Goal: Check status: Check status

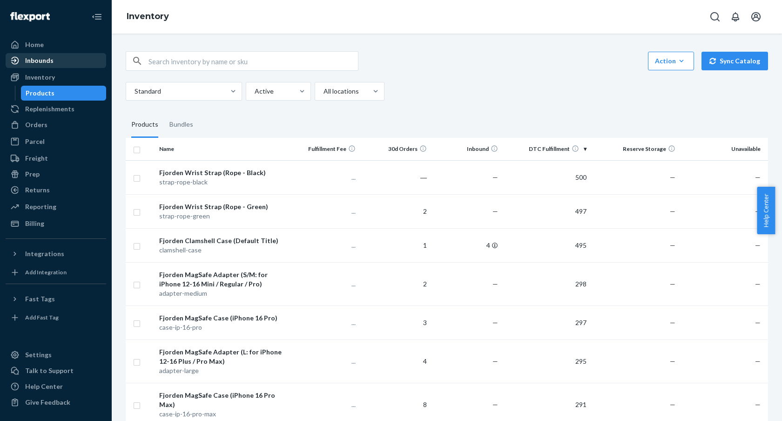
click at [44, 66] on div "Inbounds" at bounding box center [56, 60] width 99 height 13
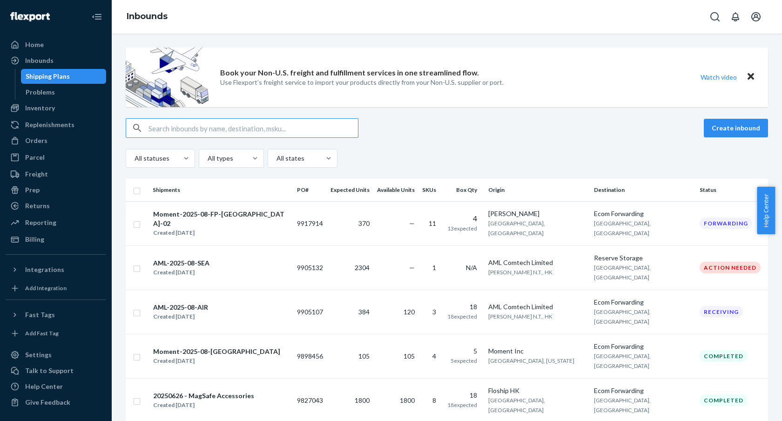
scroll to position [49, 0]
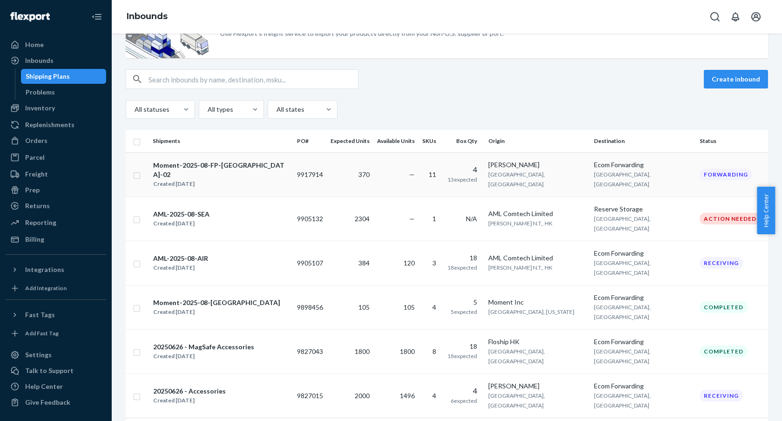
click at [403, 173] on td "—" at bounding box center [395, 174] width 45 height 44
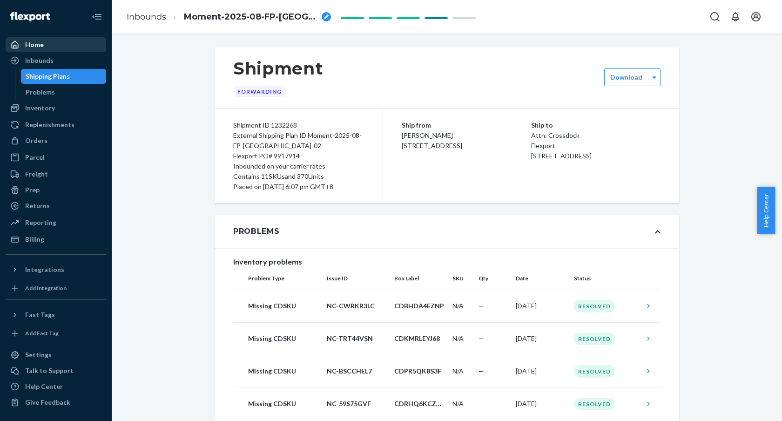
click at [52, 46] on div "Home" at bounding box center [56, 44] width 99 height 13
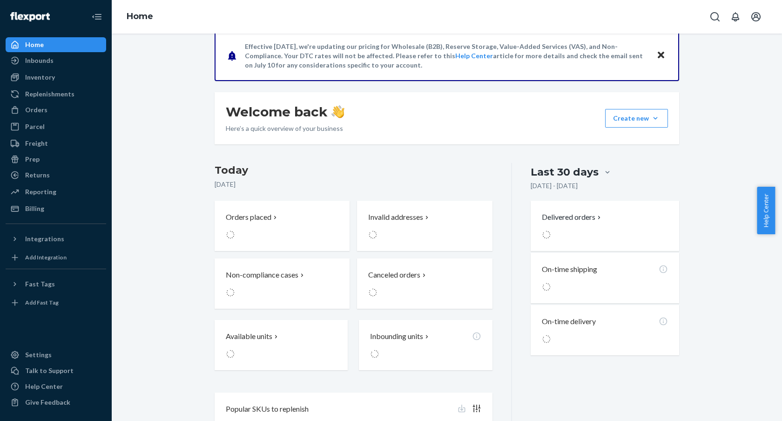
scroll to position [128, 0]
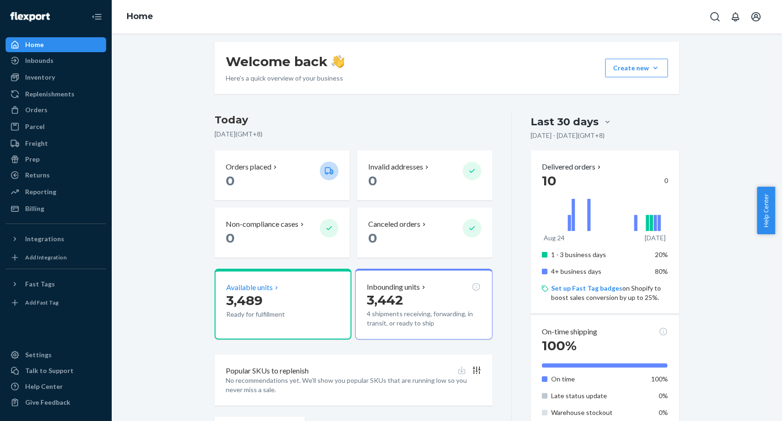
click at [280, 310] on p "Ready for fulfillment" at bounding box center [269, 314] width 86 height 9
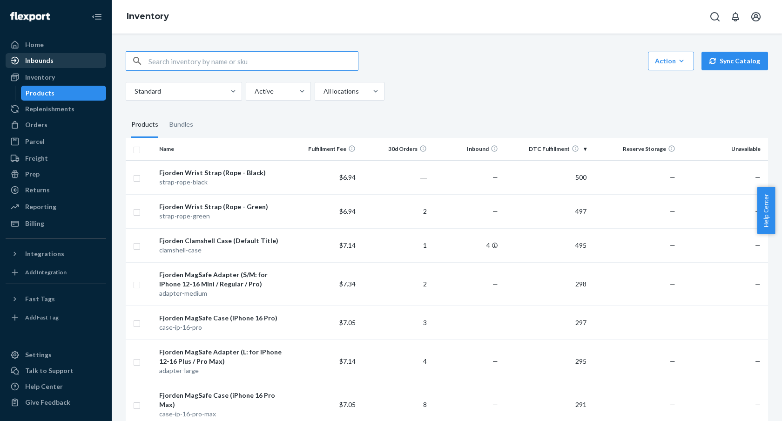
click at [57, 65] on div "Inbounds" at bounding box center [56, 60] width 99 height 13
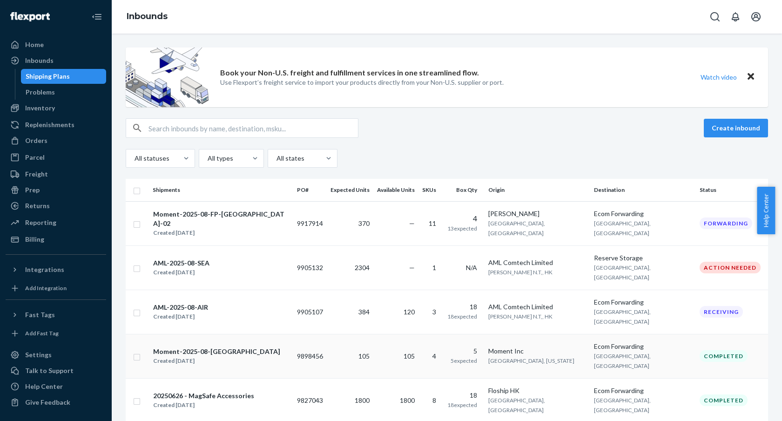
scroll to position [49, 0]
